Goal: Task Accomplishment & Management: Use online tool/utility

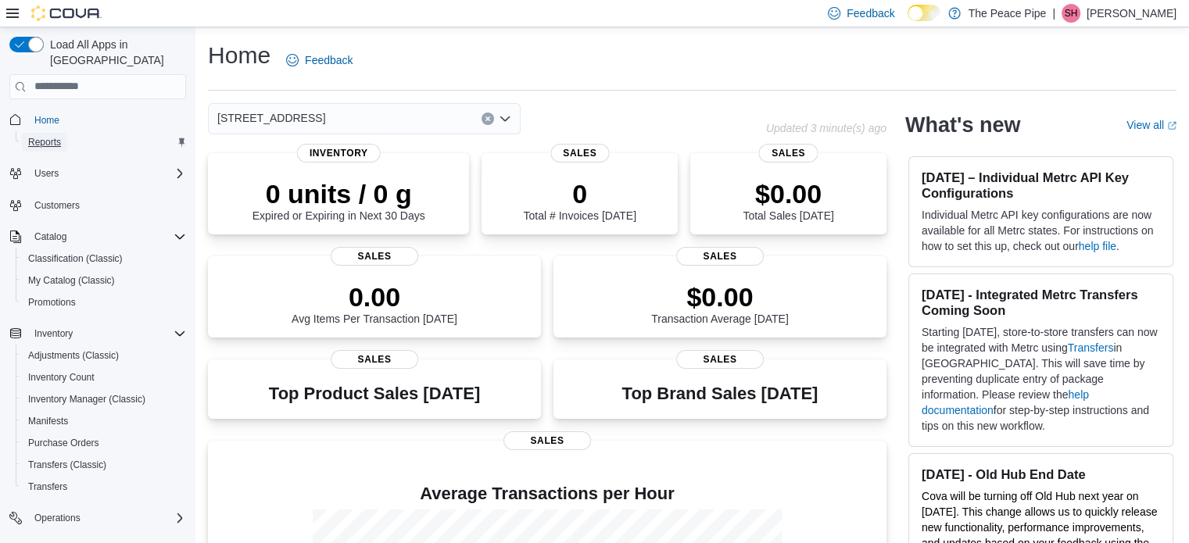
click at [44, 136] on span "Reports" at bounding box center [44, 142] width 33 height 13
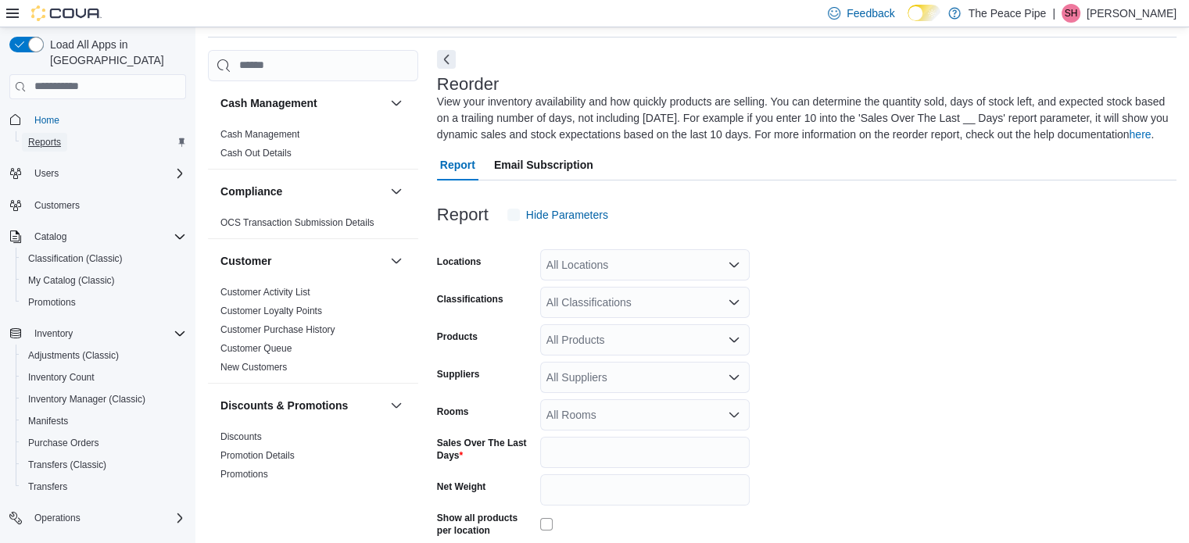
scroll to position [69, 0]
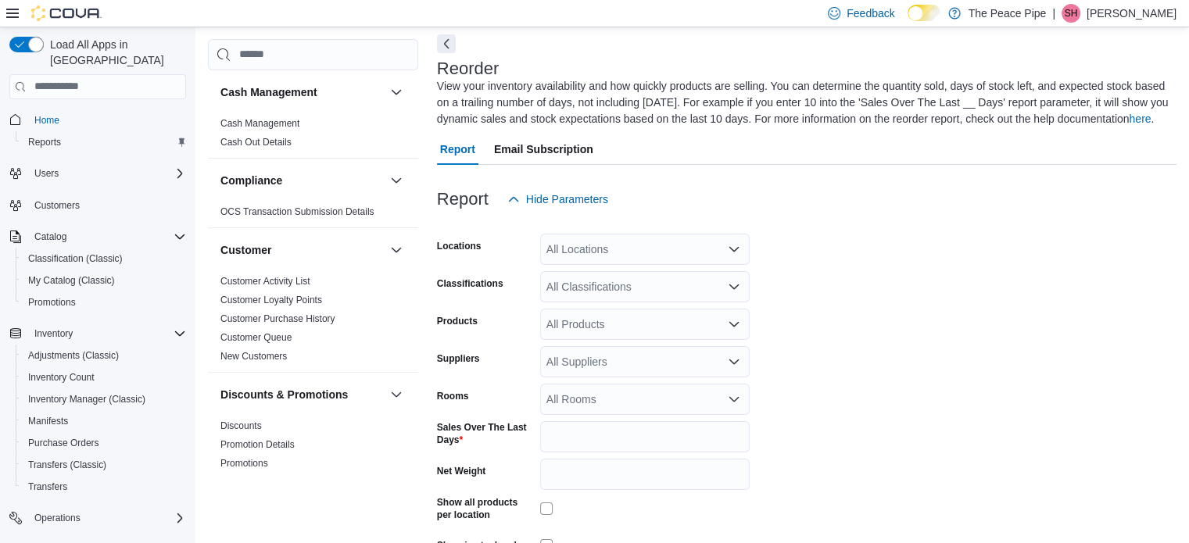
click at [728, 359] on icon "Open list of options" at bounding box center [734, 362] width 13 height 13
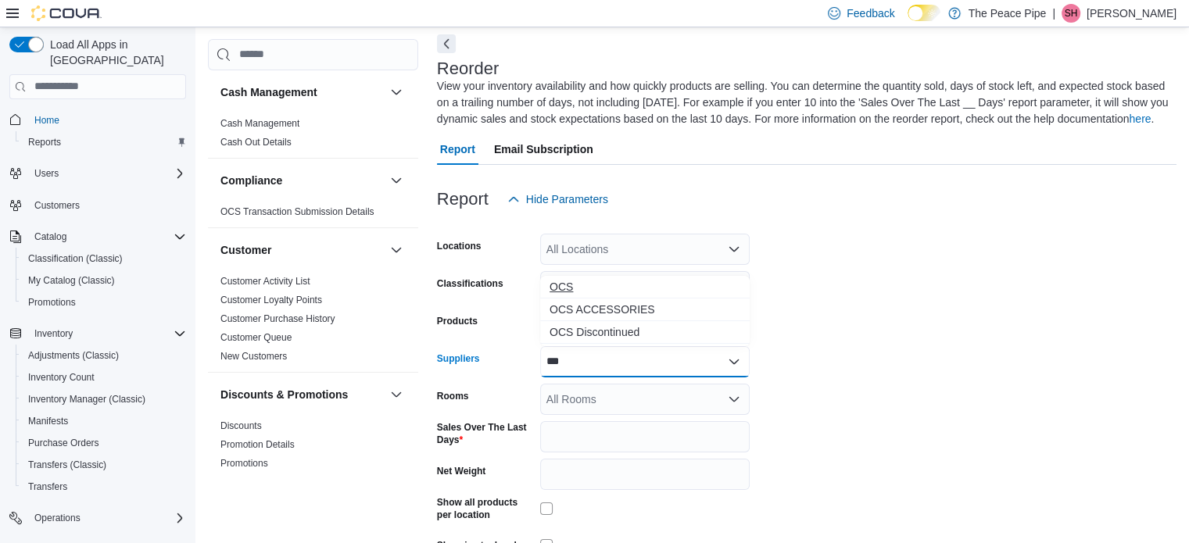
type input "***"
click at [570, 285] on span "OCS" at bounding box center [644, 287] width 191 height 16
type input "***"
click at [639, 306] on span "OCS ACCESSORIES" at bounding box center [629, 310] width 161 height 16
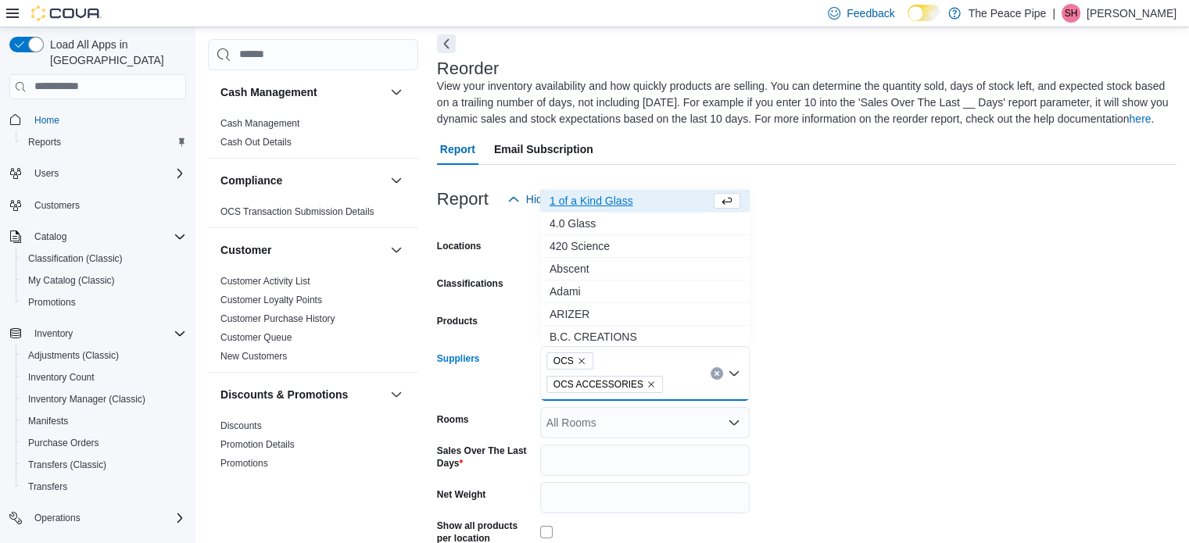
scroll to position [181, 0]
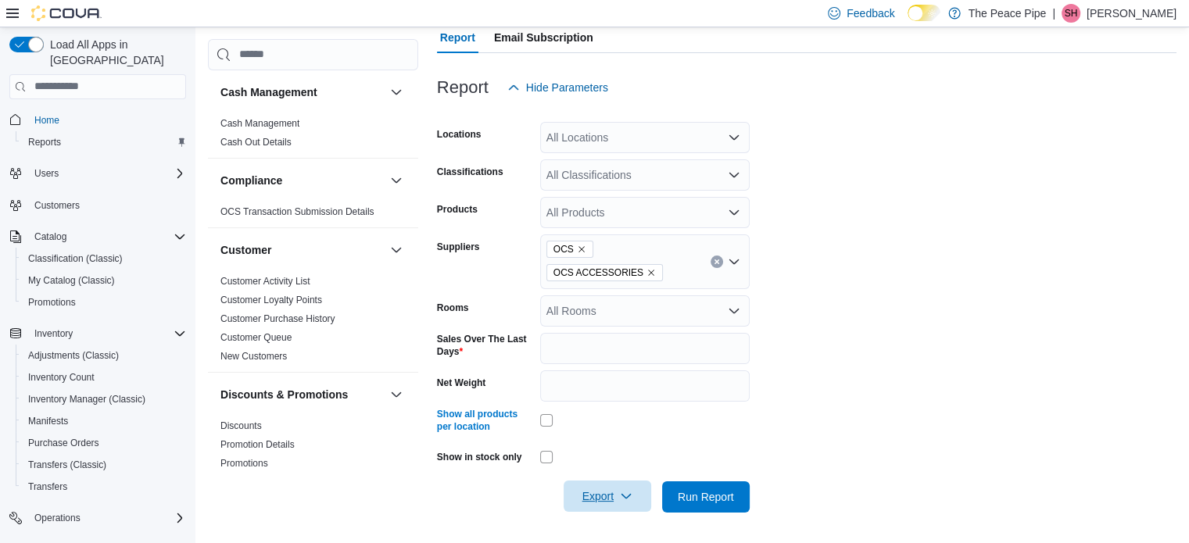
click at [624, 500] on icon "button" at bounding box center [626, 496] width 13 height 13
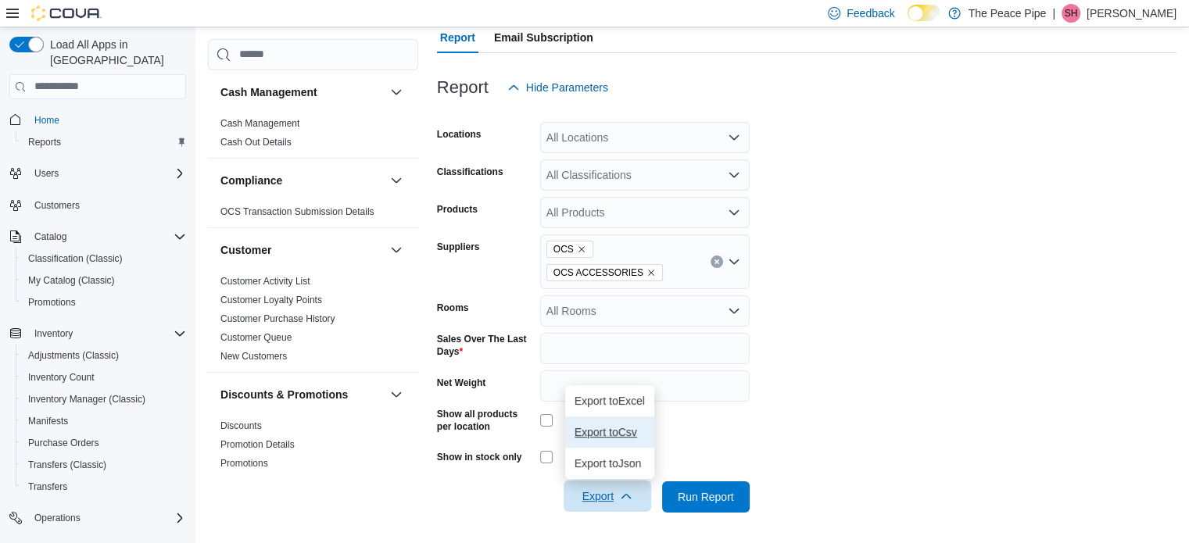
click at [628, 428] on span "Export to Csv" at bounding box center [609, 432] width 70 height 13
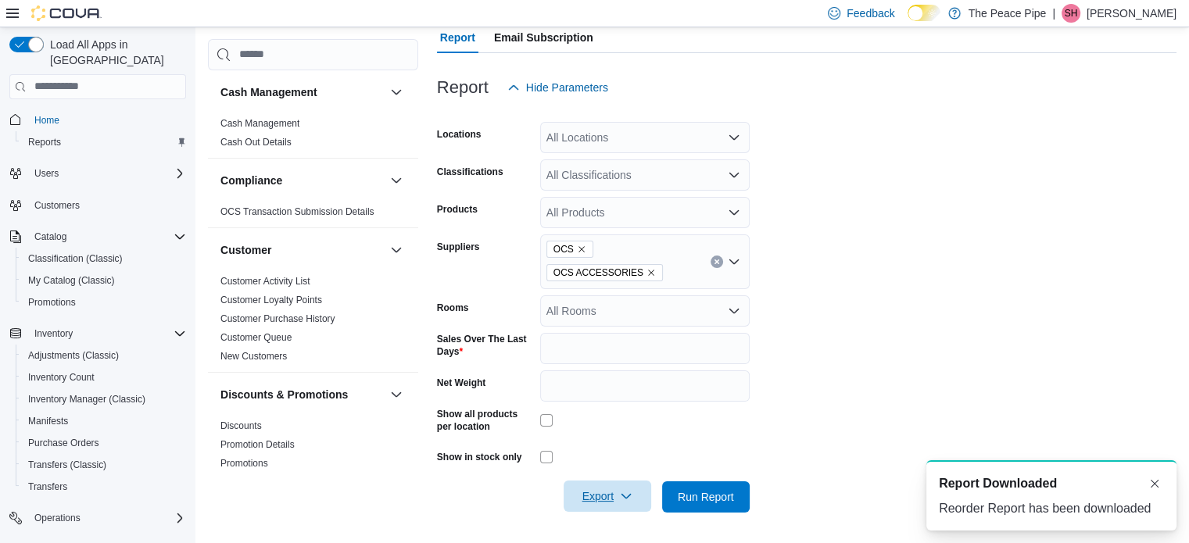
scroll to position [0, 0]
